Goal: Communication & Community: Answer question/provide support

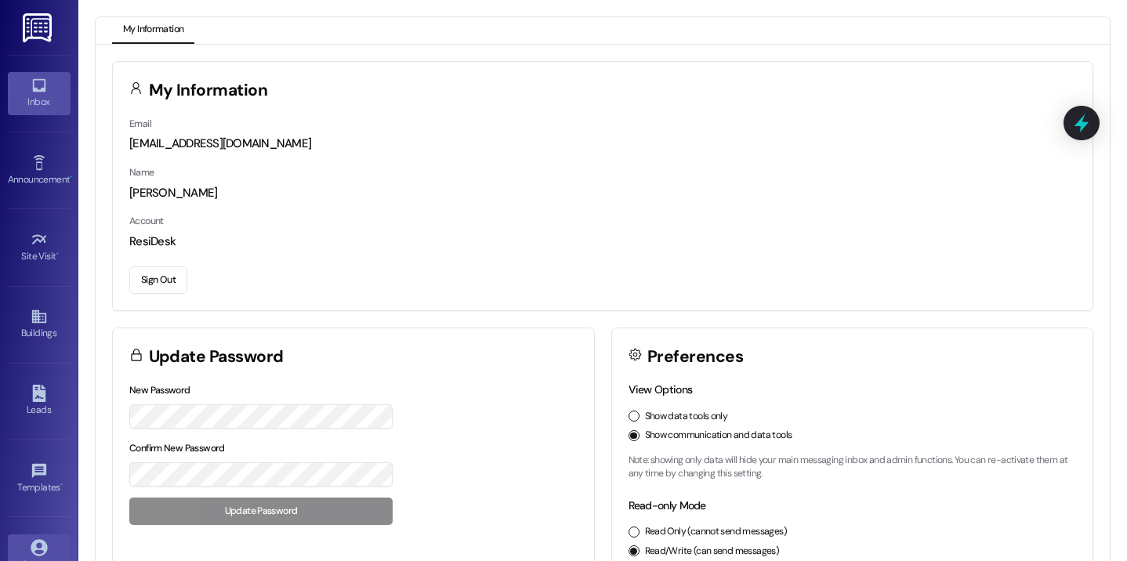
click at [46, 110] on div "Inbox" at bounding box center [39, 102] width 78 height 16
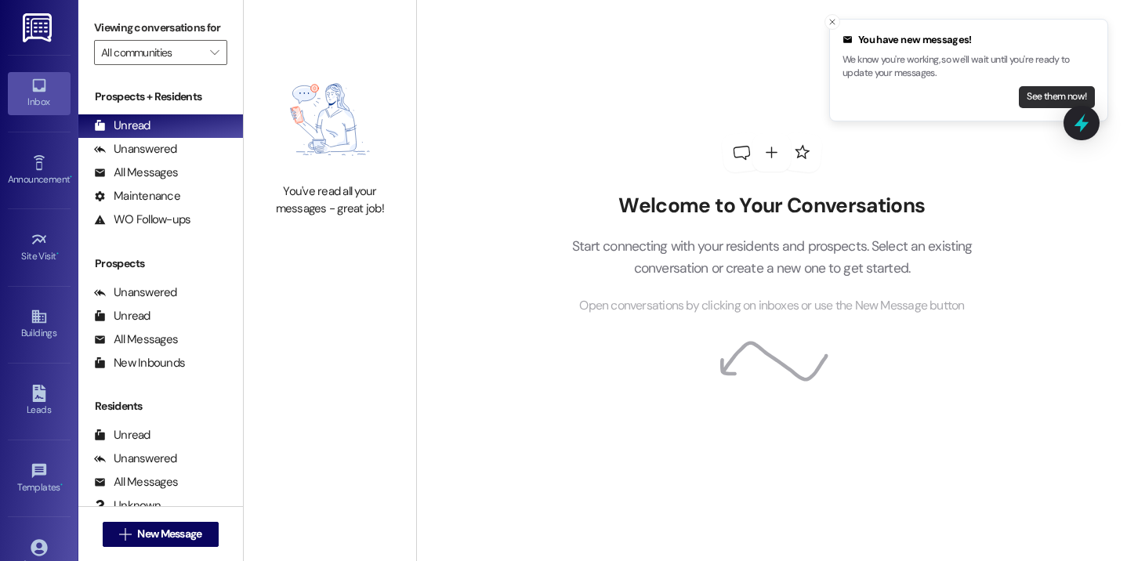
click at [1061, 95] on button "See them now!" at bounding box center [1057, 97] width 76 height 22
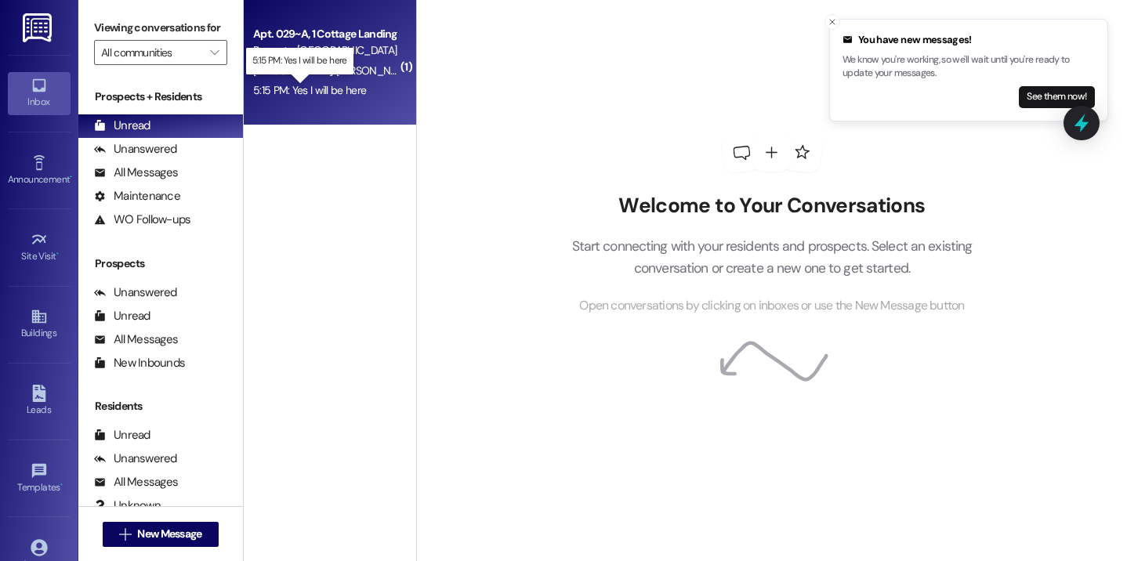
click at [338, 91] on div "5:15 PM: Yes I will be here 5:15 PM: Yes I will be here" at bounding box center [309, 90] width 113 height 14
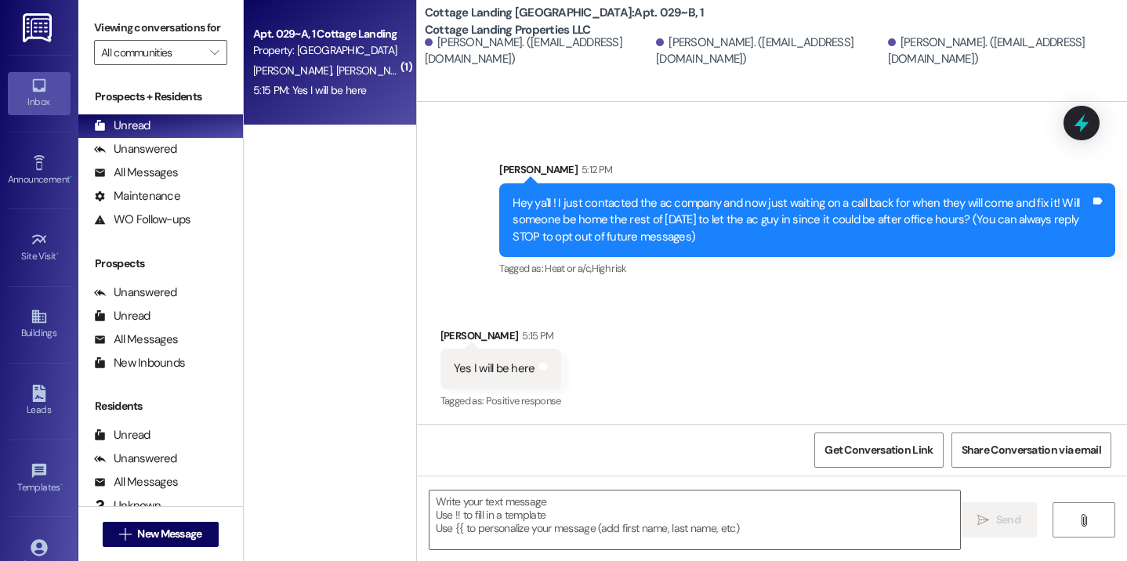
scroll to position [81, 0]
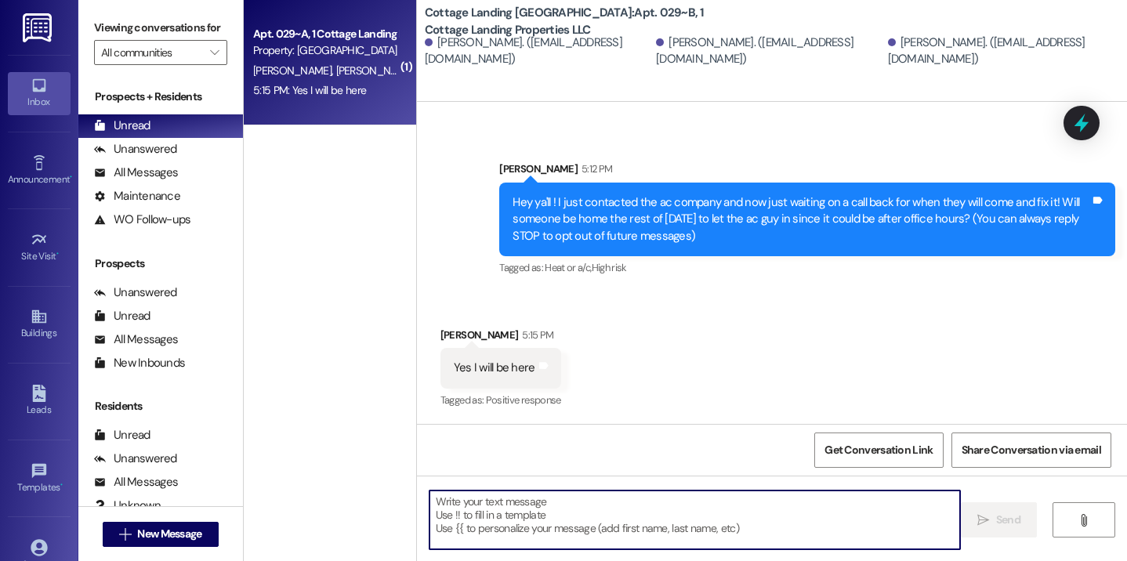
click at [510, 505] on textarea at bounding box center [694, 520] width 531 height 59
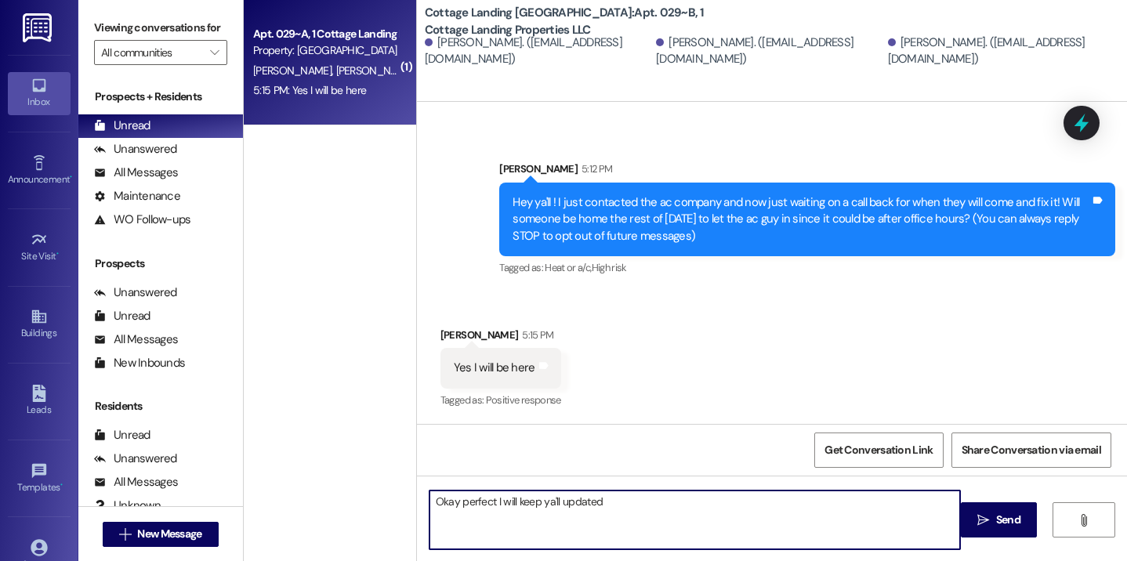
type textarea "Okay perfect I will keep ya'll updated!"
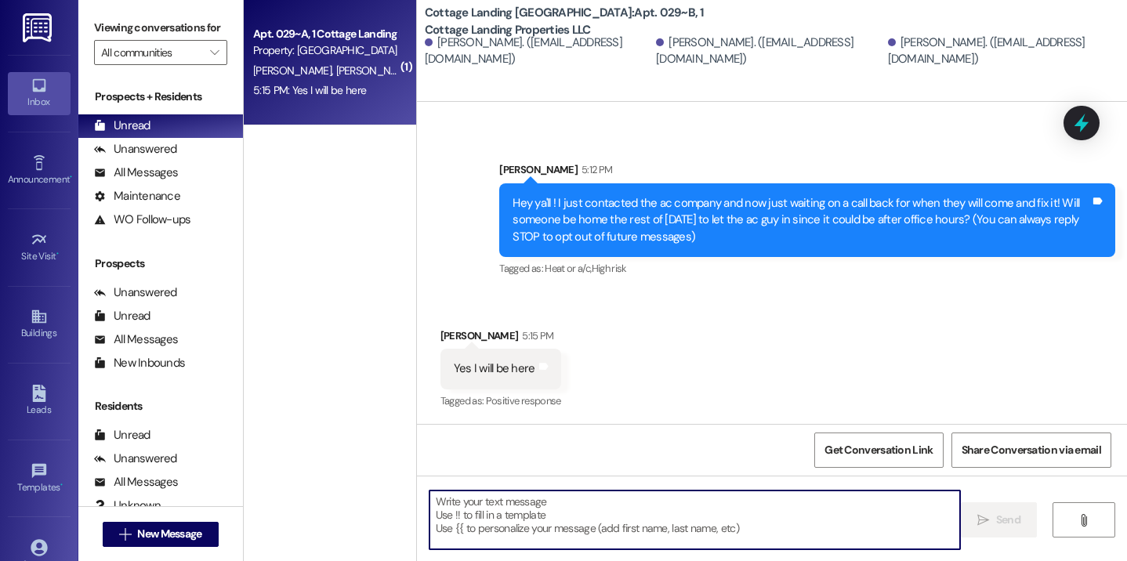
scroll to position [190, 0]
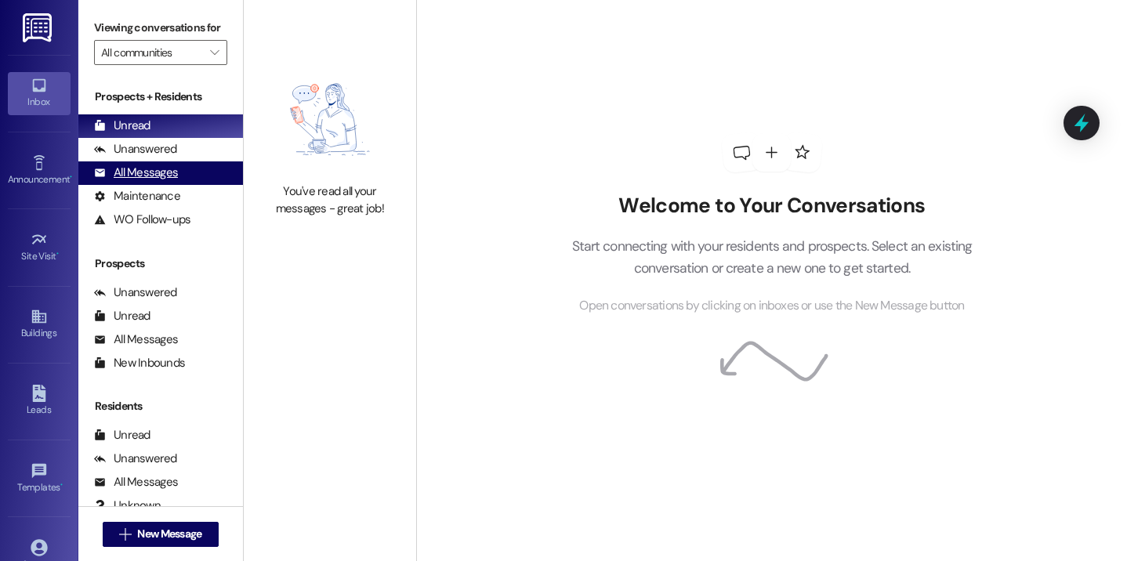
click at [196, 185] on div "All Messages (undefined)" at bounding box center [160, 173] width 165 height 24
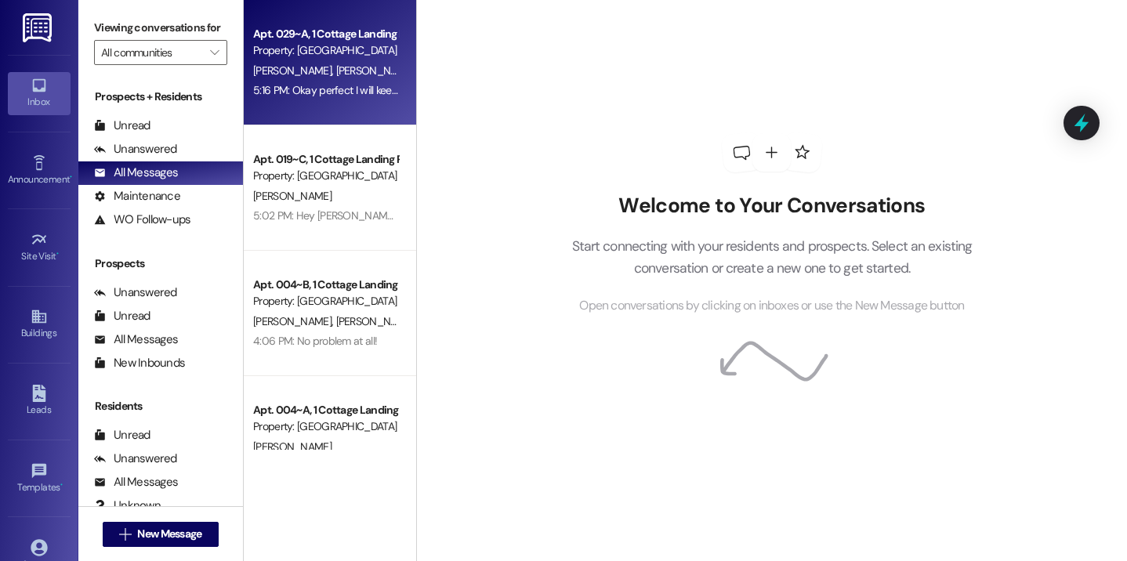
click at [349, 85] on div "5:16 PM: Okay perfect I will keep ya'll updated! 5:16 PM: Okay perfect I will k…" at bounding box center [357, 90] width 208 height 14
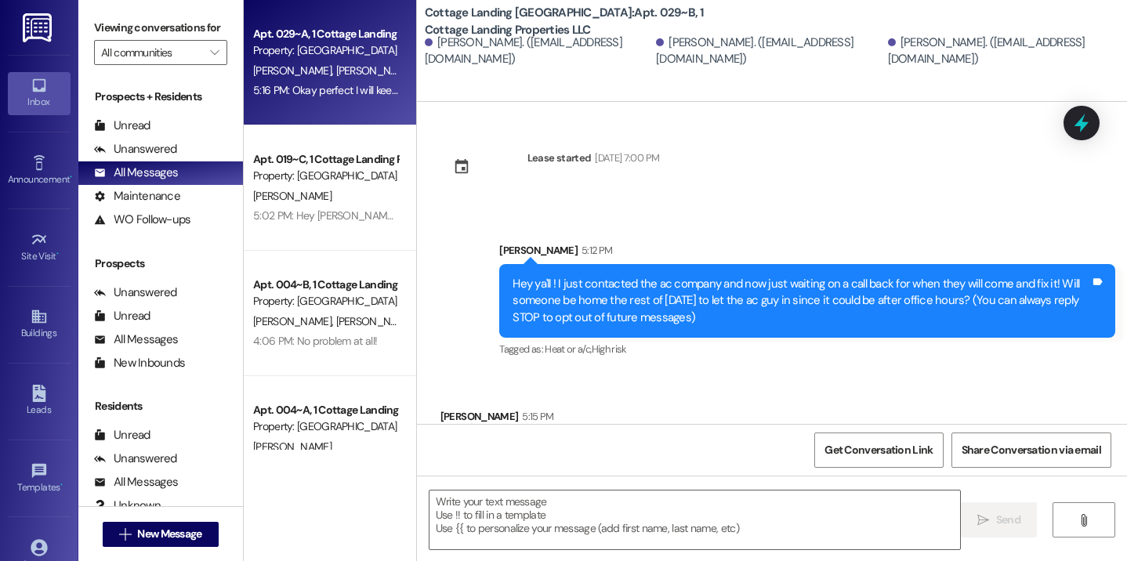
scroll to position [81, 0]
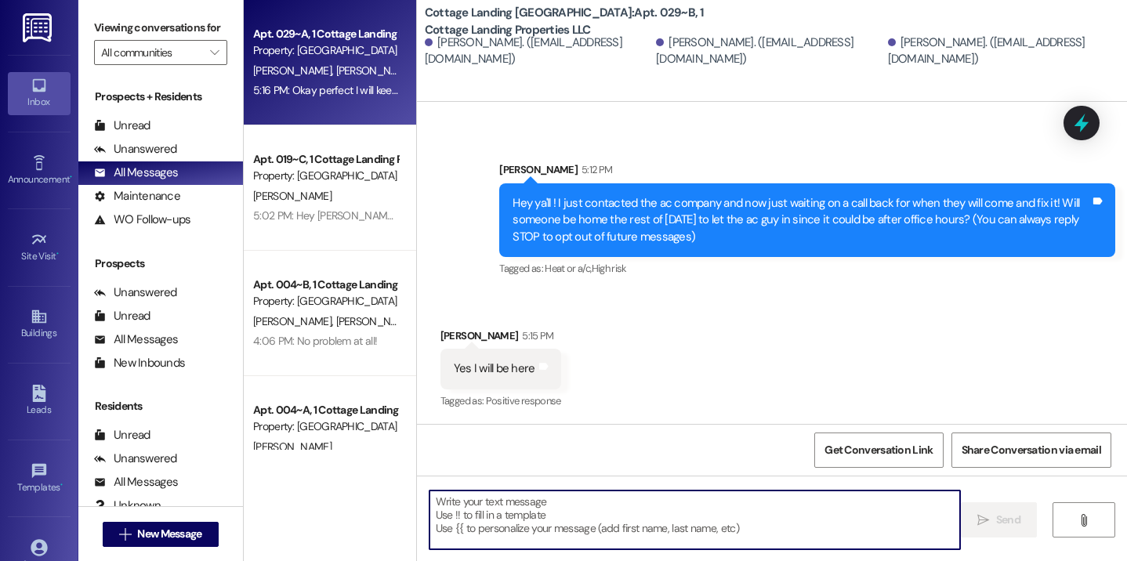
click at [503, 491] on textarea at bounding box center [694, 520] width 531 height 59
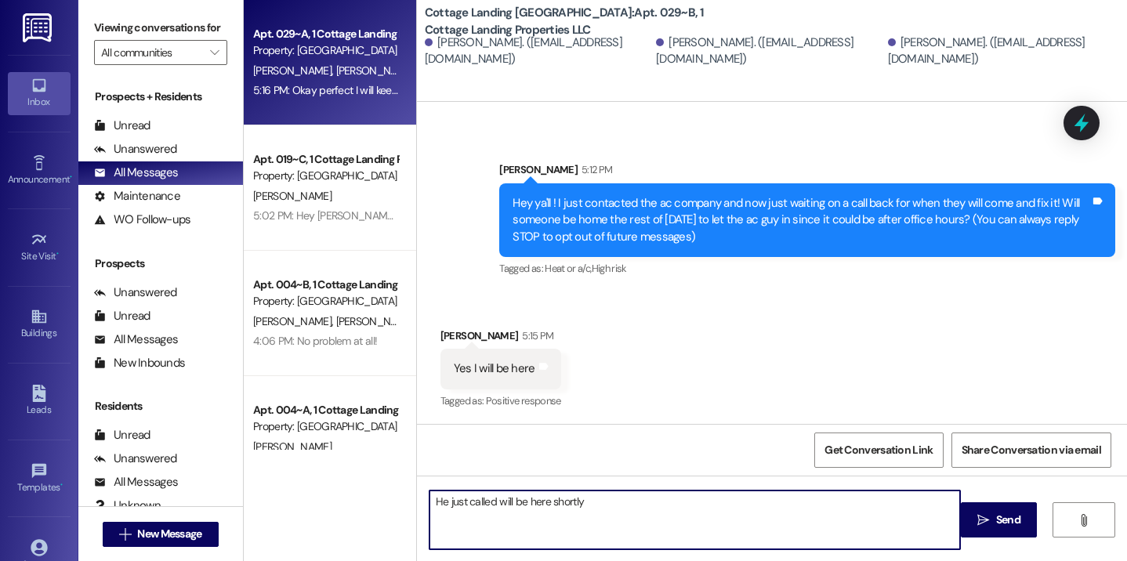
type textarea "He just called will be here shortly!"
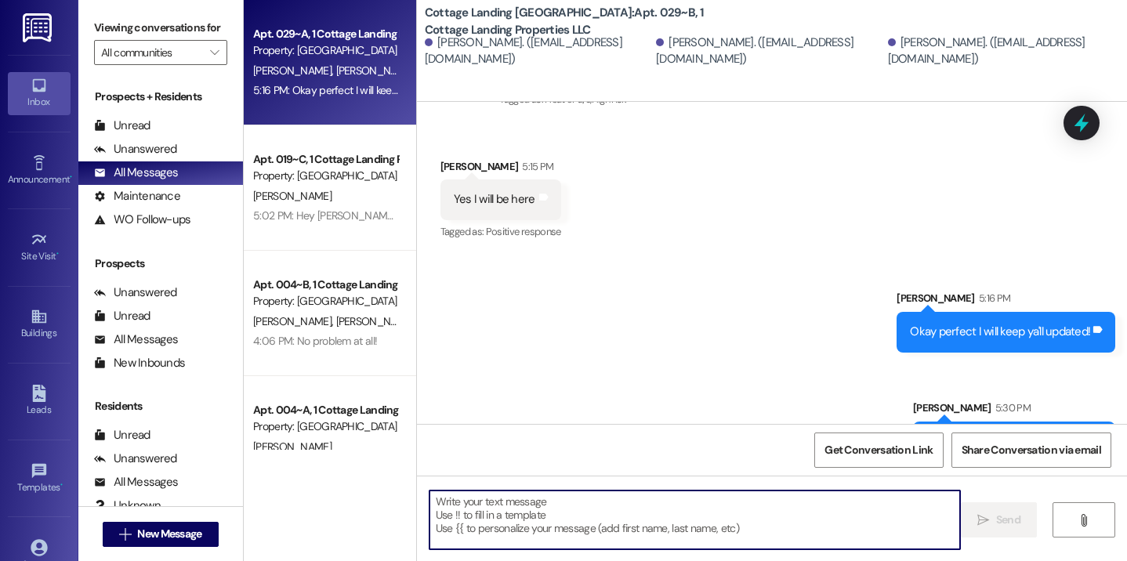
scroll to position [300, 0]
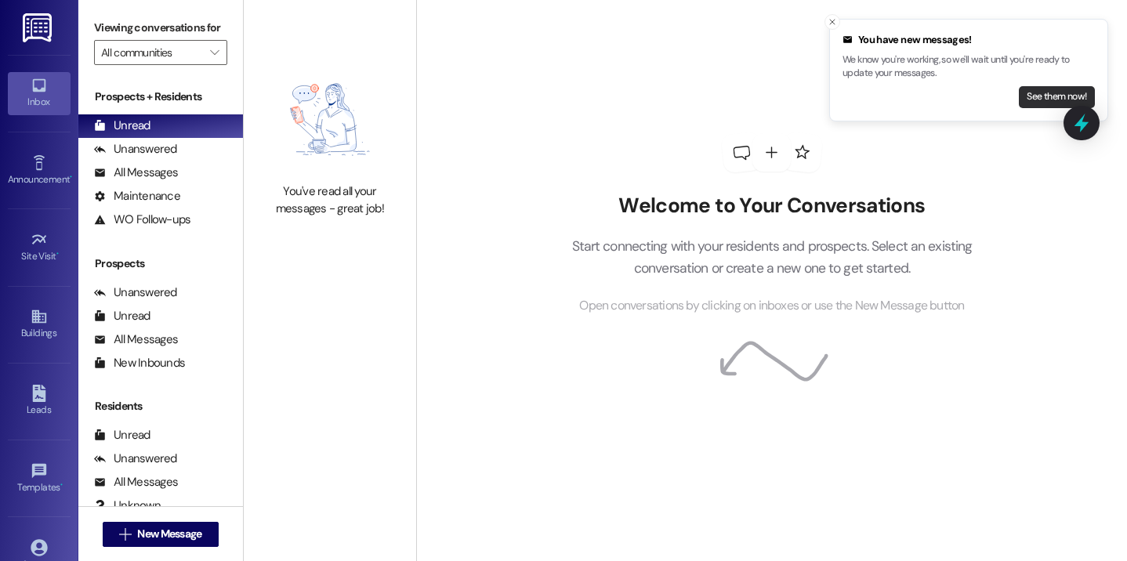
click at [1058, 95] on button "See them now!" at bounding box center [1057, 97] width 76 height 22
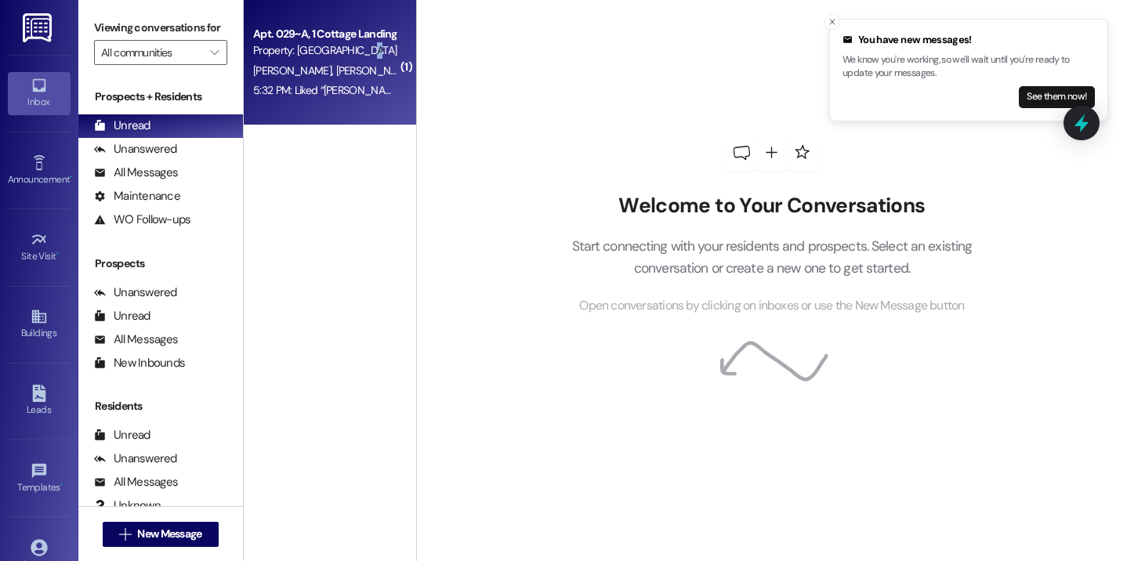
click at [356, 59] on div "Property: [GEOGRAPHIC_DATA] [GEOGRAPHIC_DATA]" at bounding box center [325, 50] width 145 height 16
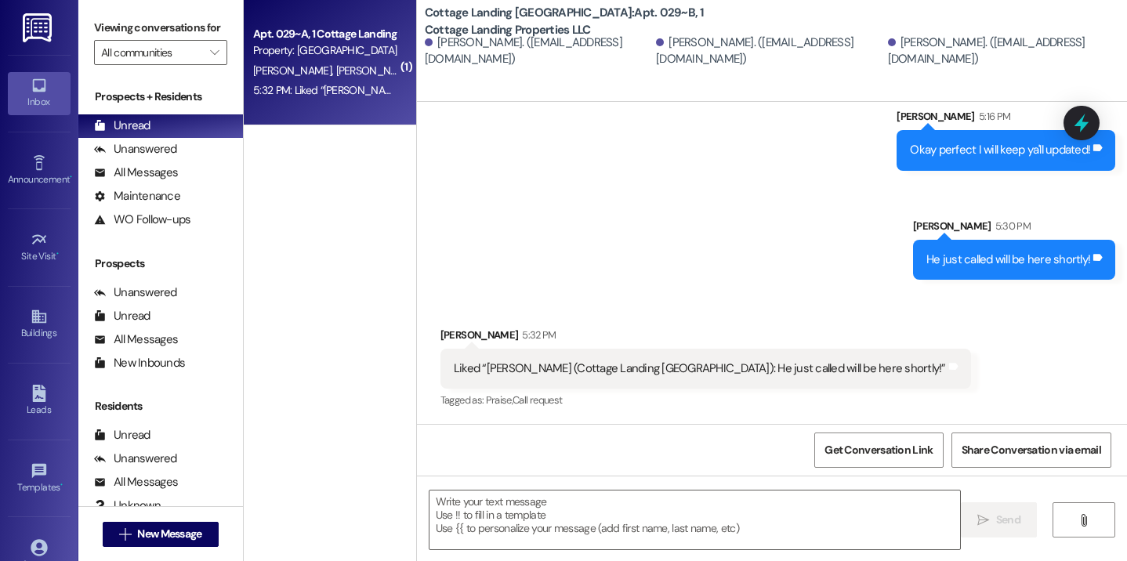
scroll to position [433, 0]
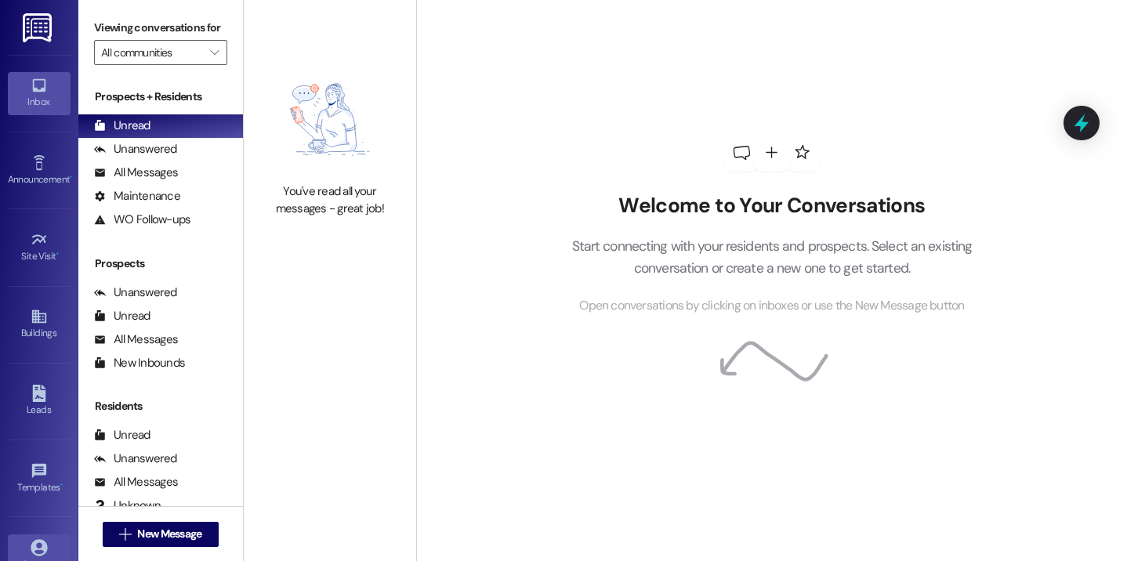
click at [29, 556] on div "Account" at bounding box center [39, 564] width 78 height 16
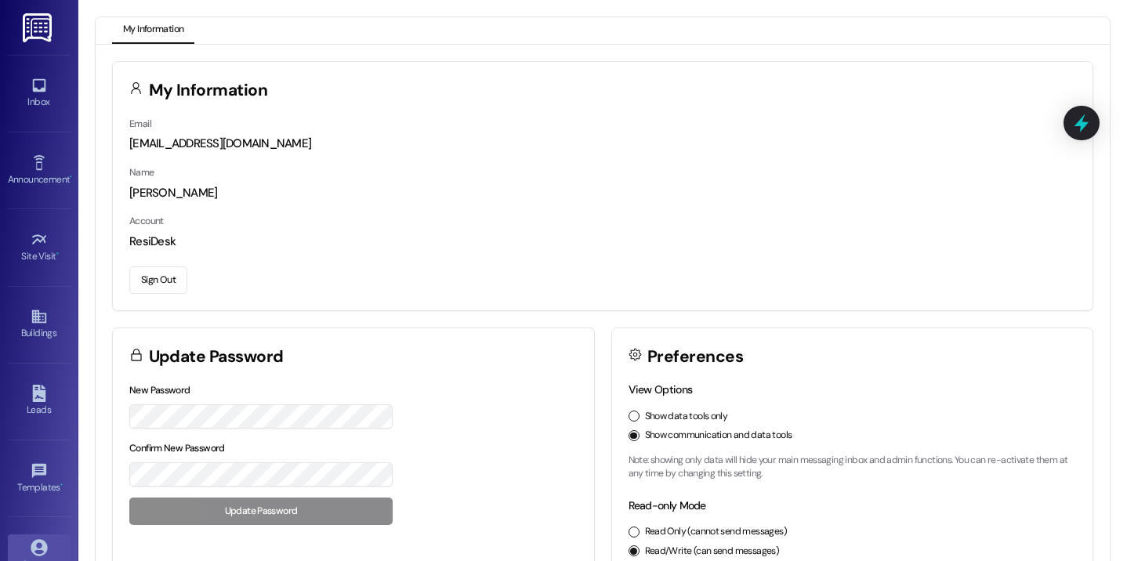
click at [172, 284] on button "Sign Out" at bounding box center [158, 279] width 58 height 27
